Goal: Book appointment/travel/reservation

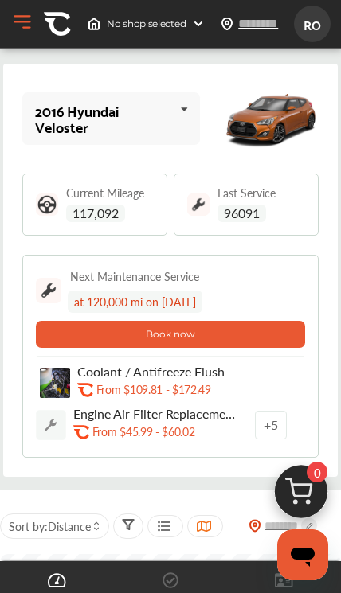
click at [174, 108] on icon at bounding box center [183, 109] width 27 height 34
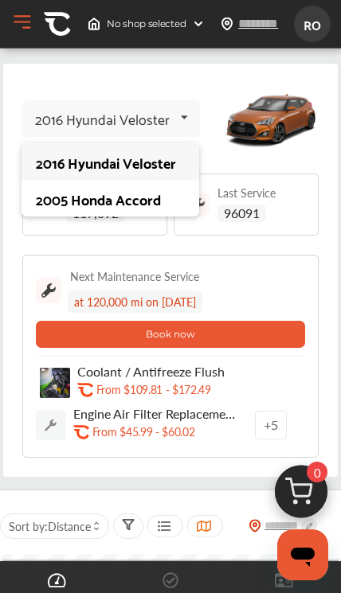
click at [133, 203] on div "2005 Honda Accord" at bounding box center [110, 198] width 149 height 16
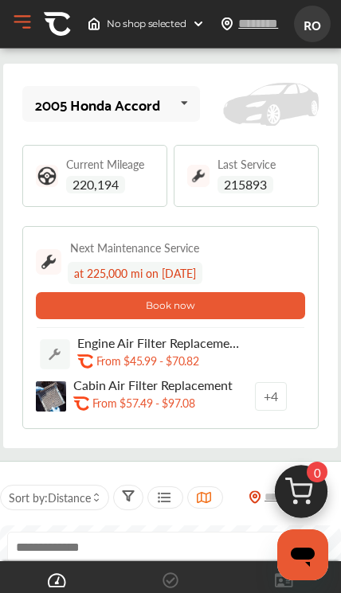
click at [263, 313] on button "Book now" at bounding box center [170, 305] width 269 height 27
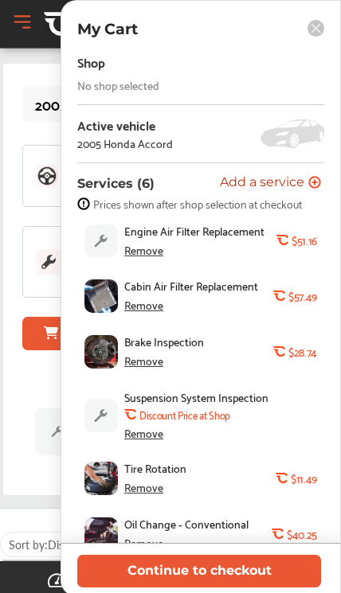
click at [7, 439] on div "2005 Honda Accord 2016 Hyundai Veloster 2005 Honda Accord Current Mileage 220,1…" at bounding box center [170, 280] width 334 height 432
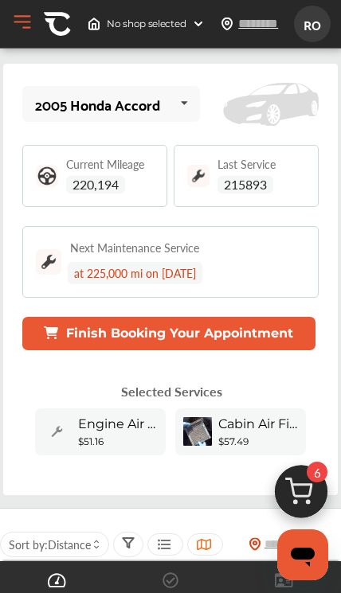
click at [261, 268] on div "Next Maintenance Service at 225,000 mi on [DATE]" at bounding box center [170, 262] width 269 height 45
click at [39, 264] on img at bounding box center [48, 261] width 25 height 25
click at [151, 22] on span "No shop selected" at bounding box center [146, 24] width 79 height 13
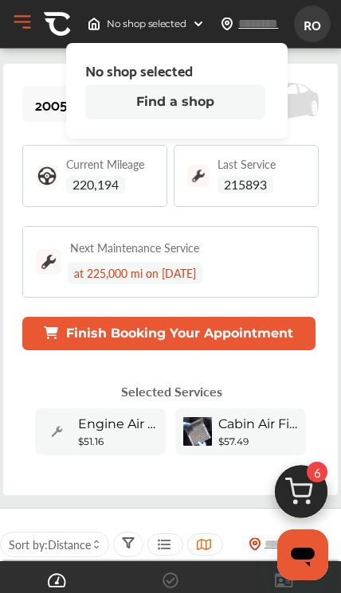
click at [265, 21] on input "text" at bounding box center [269, 23] width 65 height 17
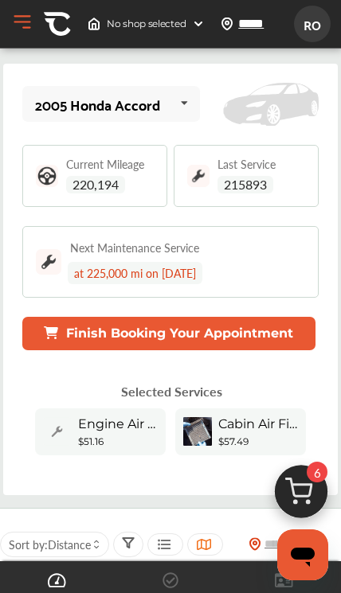
type input "*****"
click at [118, 178] on span "220,194" at bounding box center [95, 185] width 59 height 18
click at [272, 168] on span "Last Service" at bounding box center [246, 163] width 58 height 11
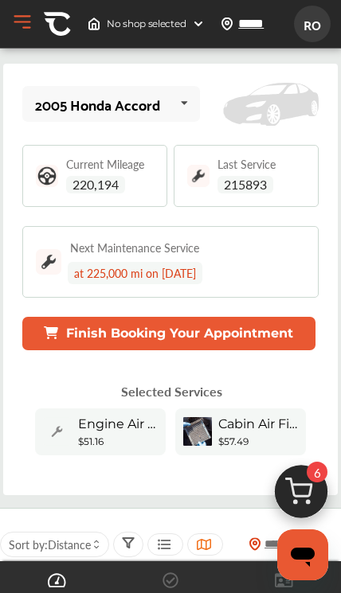
click at [204, 176] on img at bounding box center [198, 176] width 22 height 22
click at [198, 174] on img at bounding box center [198, 176] width 22 height 22
click at [172, 273] on div "at 225,000 mi on [DATE]" at bounding box center [135, 273] width 135 height 22
click at [38, 257] on img at bounding box center [48, 261] width 25 height 25
click at [276, 343] on button "Finish Booking Your Appointment" at bounding box center [168, 333] width 293 height 33
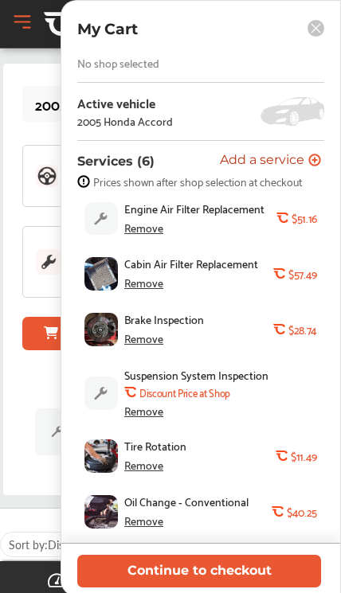
scroll to position [27, 0]
click at [150, 466] on div "Remove" at bounding box center [143, 465] width 39 height 13
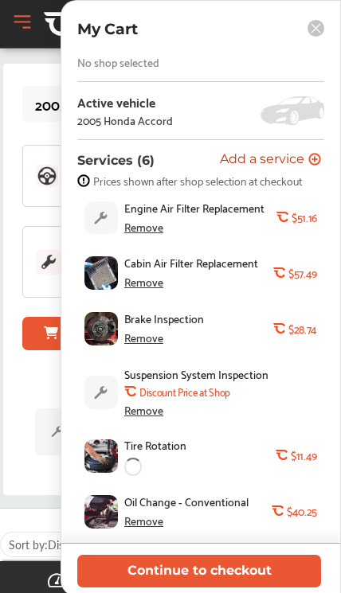
click at [151, 415] on div "Remove" at bounding box center [143, 410] width 39 height 13
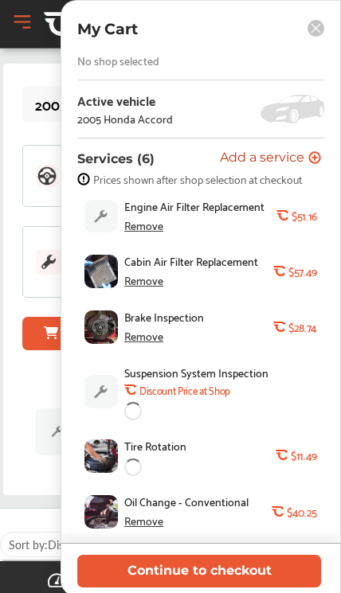
click at [151, 341] on div "Remove" at bounding box center [143, 336] width 39 height 13
click at [155, 285] on div "Remove" at bounding box center [143, 280] width 39 height 13
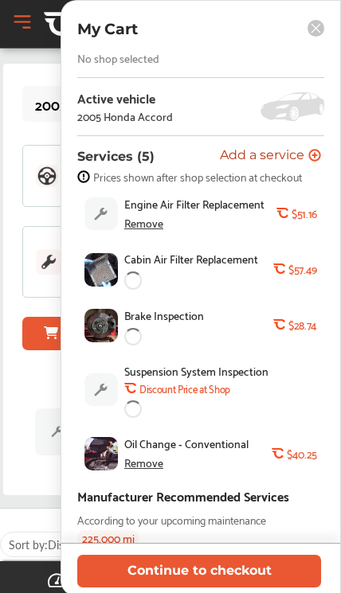
click at [153, 227] on div "Remove" at bounding box center [143, 223] width 39 height 13
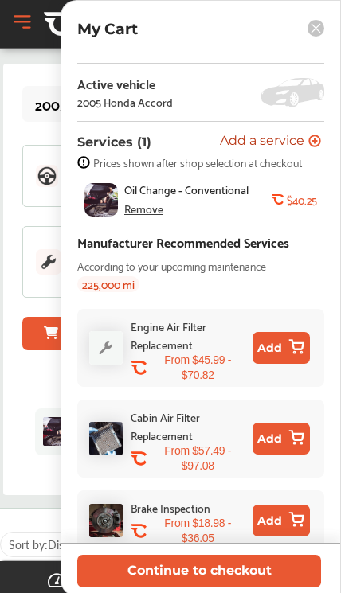
scroll to position [40, 0]
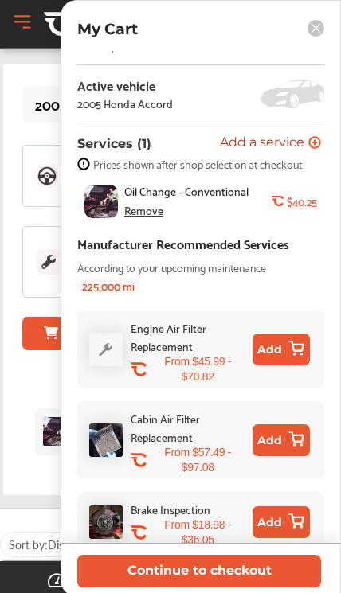
click at [213, 574] on button "Continue to checkout" at bounding box center [199, 571] width 244 height 33
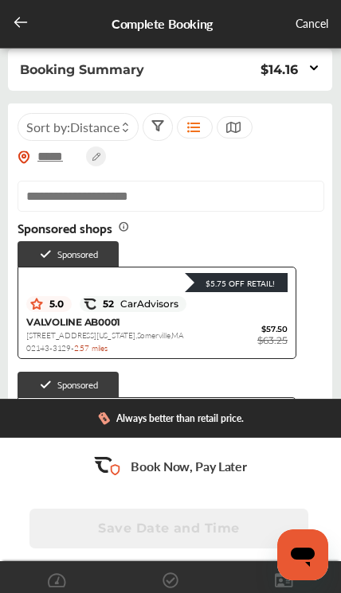
click at [100, 201] on input "text" at bounding box center [171, 196] width 307 height 31
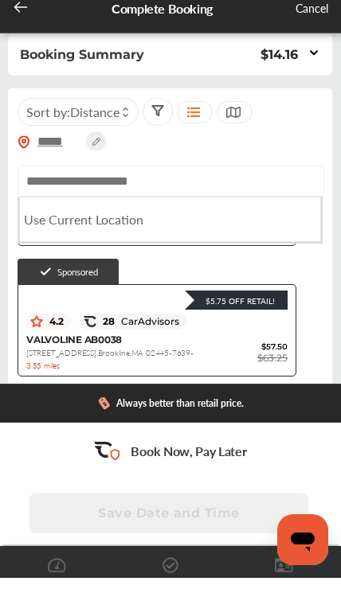
click at [187, 186] on input "text" at bounding box center [171, 196] width 307 height 31
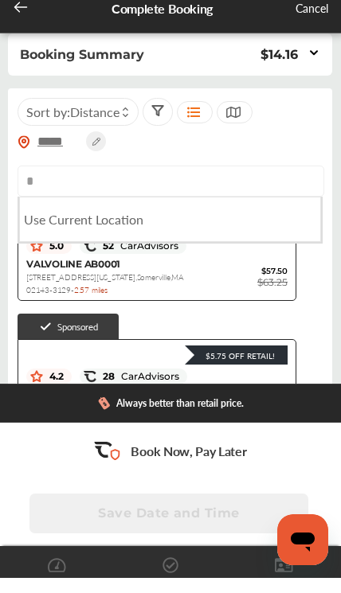
scroll to position [42, 0]
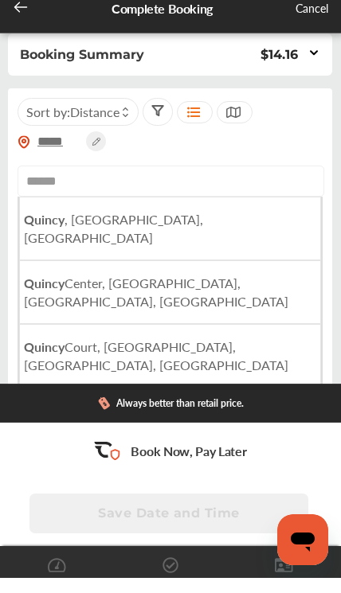
click at [62, 228] on b "Quincy" at bounding box center [44, 234] width 41 height 18
type input "**********"
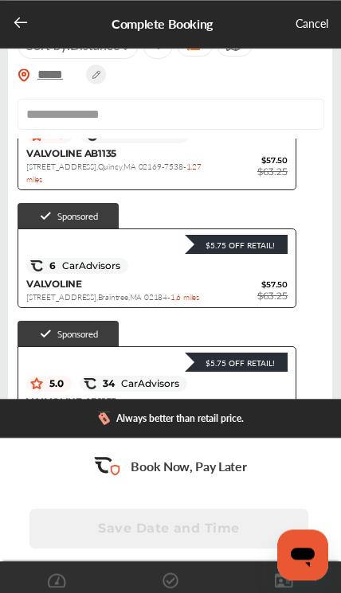
scroll to position [82, 0]
click at [225, 272] on div "6 CarAdvisors $5.75 Off Retail!" at bounding box center [156, 266] width 261 height 24
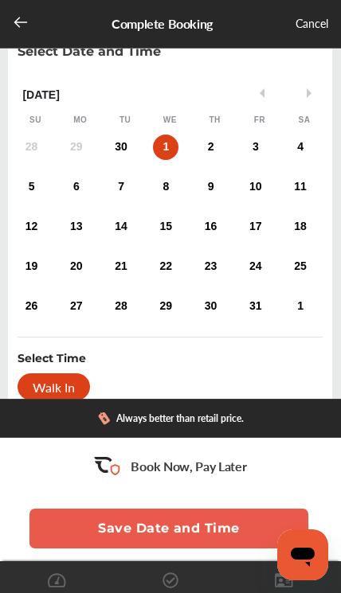
click at [115, 158] on div "30" at bounding box center [120, 147] width 25 height 25
click at [66, 549] on button "Save Date and Time" at bounding box center [168, 529] width 279 height 40
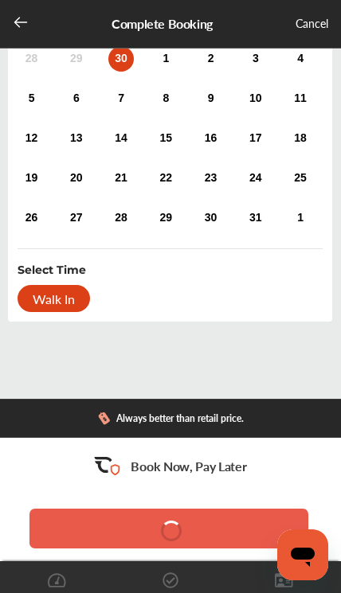
scroll to position [200, 0]
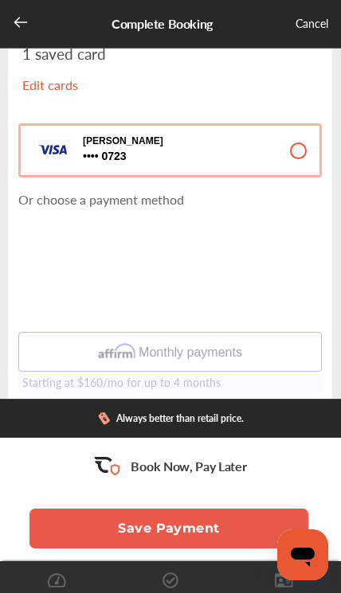
scroll to position [203, 0]
click at [215, 549] on button "Save Payment" at bounding box center [168, 529] width 279 height 40
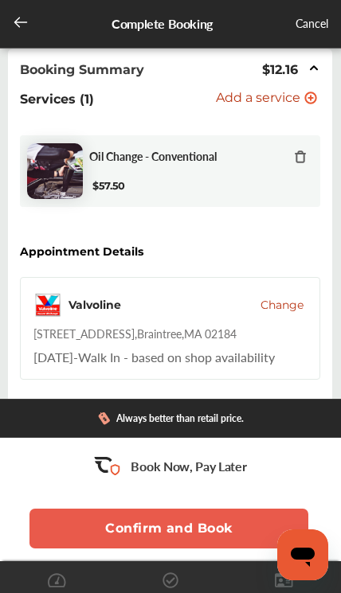
click at [94, 538] on button "Confirm and Book" at bounding box center [168, 529] width 279 height 40
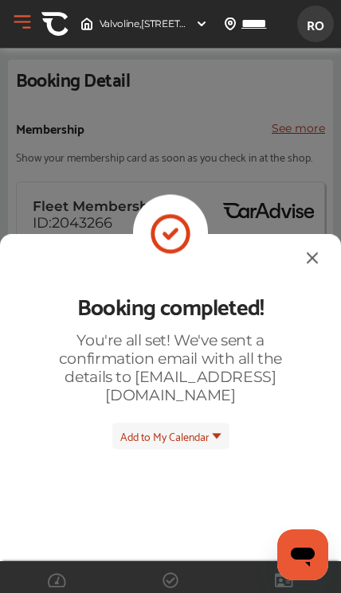
click at [303, 248] on img at bounding box center [312, 258] width 19 height 20
